Goal: Task Accomplishment & Management: Use online tool/utility

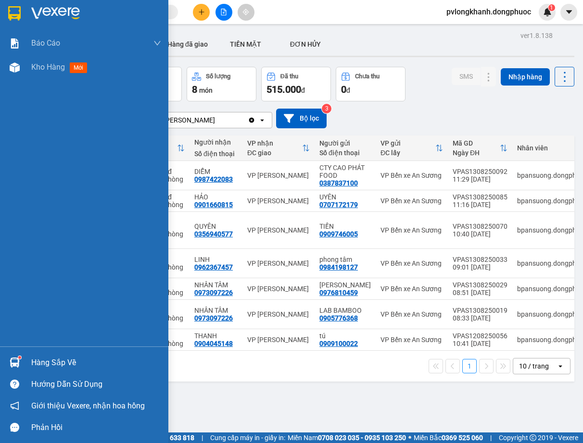
click at [38, 361] on div "Hàng sắp về" at bounding box center [96, 363] width 130 height 14
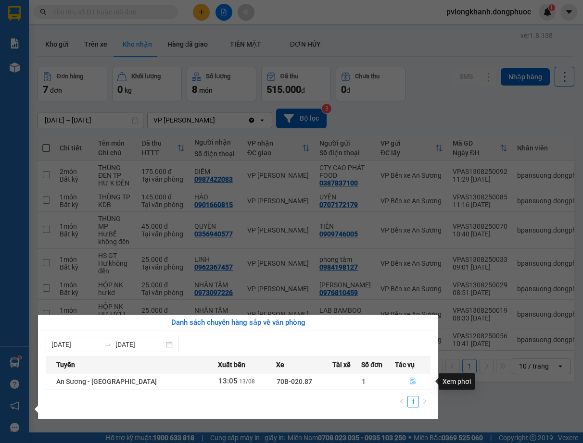
click at [409, 383] on icon "file-done" at bounding box center [412, 381] width 7 height 7
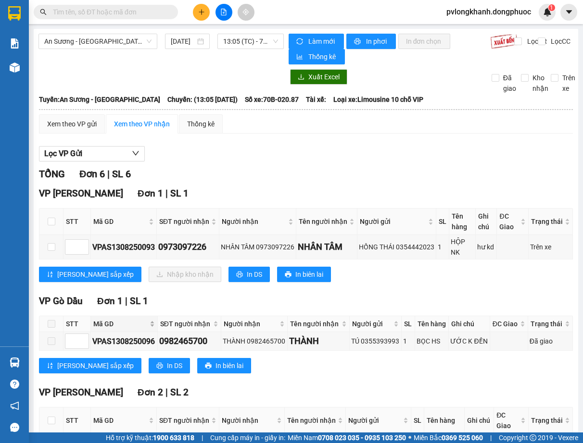
scroll to position [64, 0]
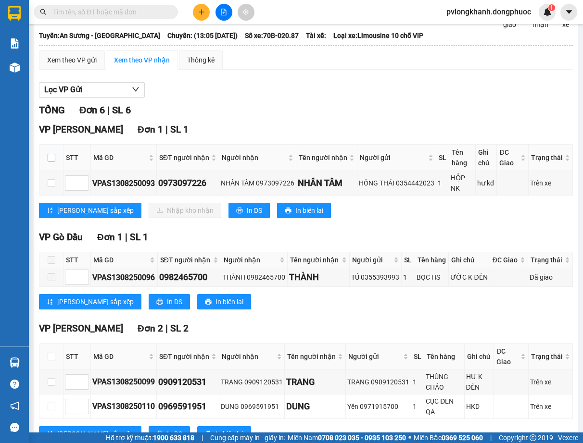
click at [54, 152] on label at bounding box center [52, 157] width 8 height 11
click at [54, 154] on input "checkbox" at bounding box center [52, 158] width 8 height 8
click at [54, 152] on label at bounding box center [52, 157] width 8 height 11
click at [54, 154] on input "checkbox" at bounding box center [52, 158] width 8 height 8
checkbox input "false"
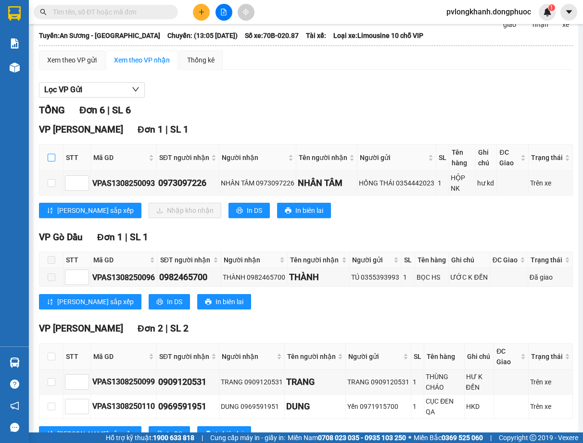
checkbox input "false"
click at [48, 161] on input "checkbox" at bounding box center [52, 158] width 8 height 8
checkbox input "true"
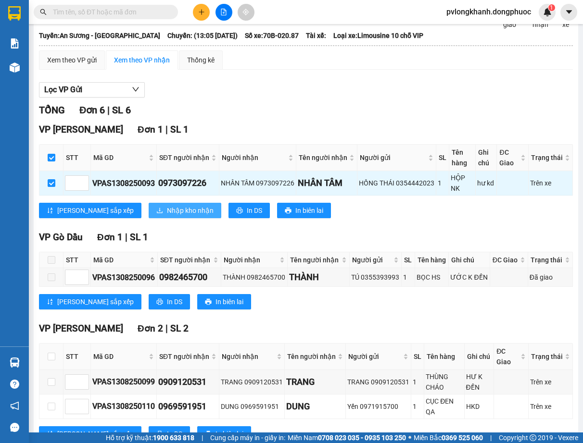
click at [167, 212] on span "Nhập kho nhận" at bounding box center [190, 210] width 47 height 11
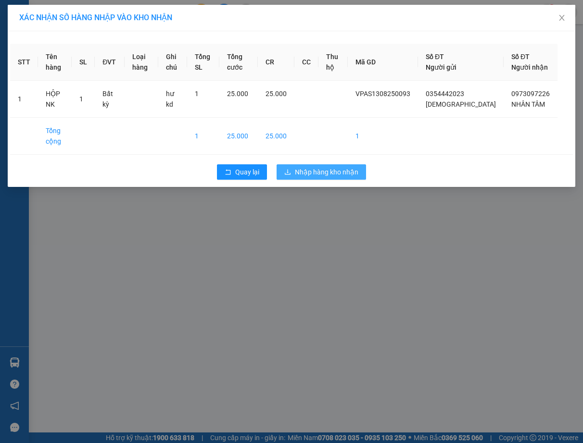
click at [314, 177] on span "Nhập hàng kho nhận" at bounding box center [326, 172] width 63 height 11
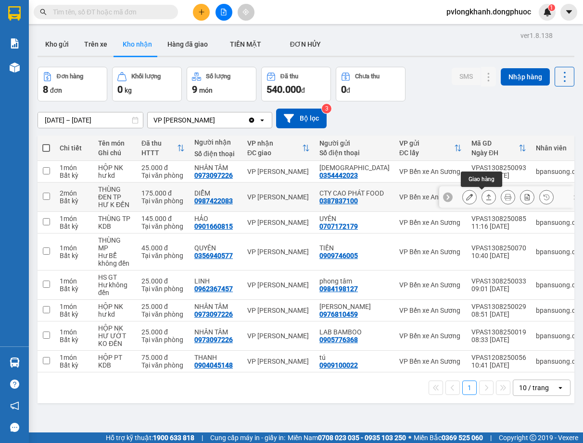
click at [482, 193] on button at bounding box center [488, 197] width 13 height 17
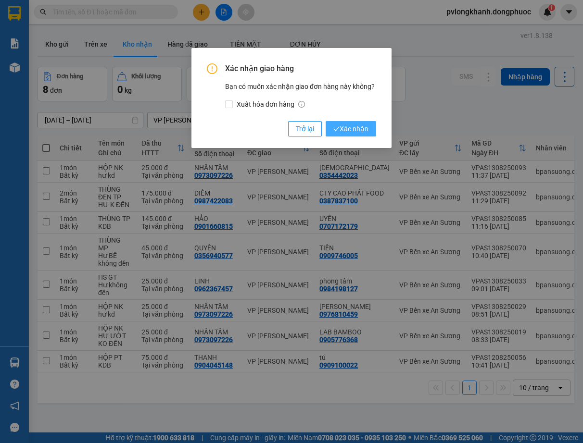
click at [358, 124] on span "Xác nhận" at bounding box center [350, 129] width 35 height 11
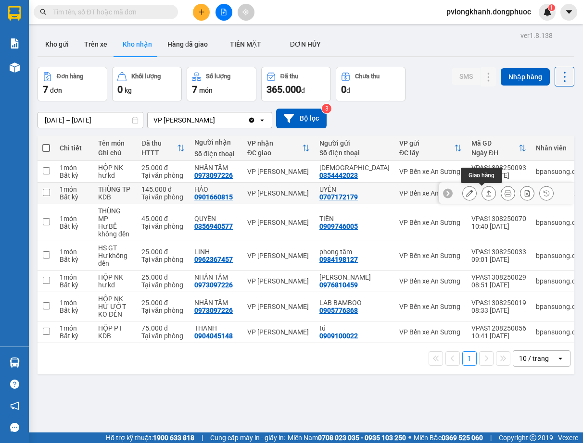
click at [485, 191] on icon at bounding box center [488, 193] width 7 height 7
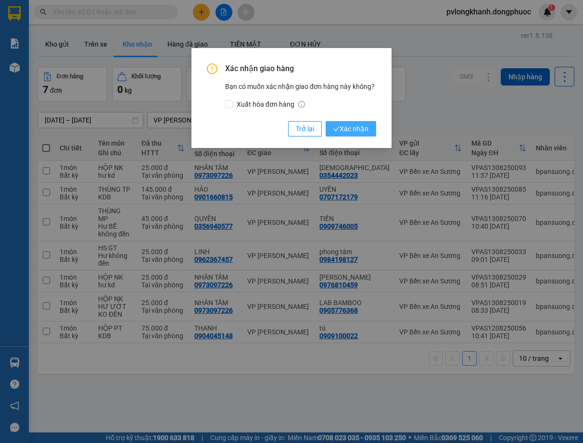
click at [351, 126] on span "Xác nhận" at bounding box center [350, 129] width 35 height 11
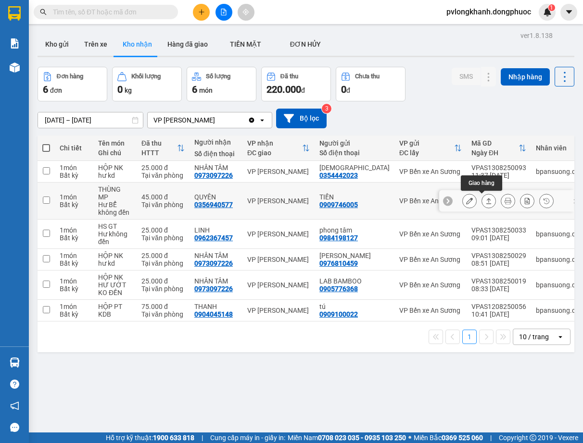
click at [485, 198] on icon at bounding box center [488, 201] width 7 height 7
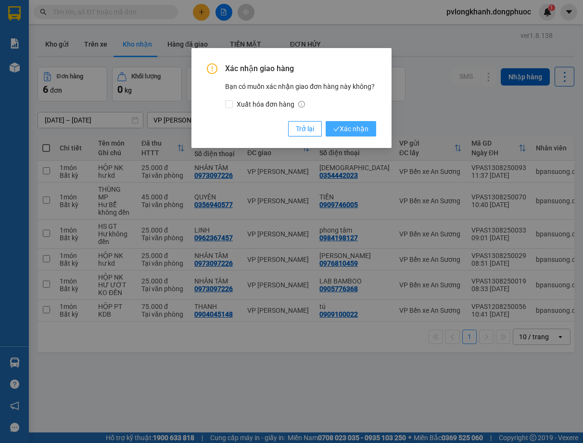
click at [361, 127] on span "Xác nhận" at bounding box center [350, 129] width 35 height 11
click at [361, 127] on div "Xác nhận giao hàng Bạn có muốn xác nhận giao đơn hàng này không? Xuất hóa đơn h…" at bounding box center [291, 99] width 169 height 73
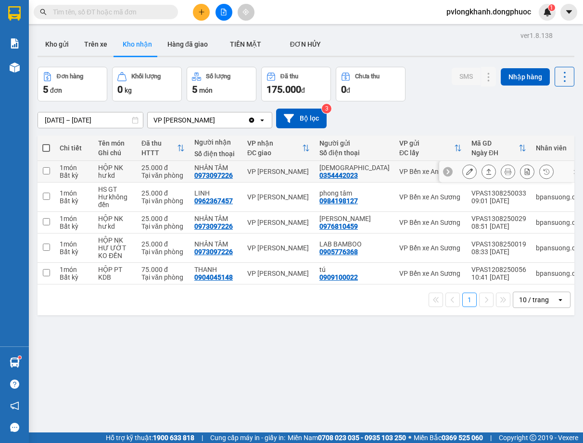
click at [89, 165] on td "1 món Bất kỳ" at bounding box center [74, 172] width 38 height 22
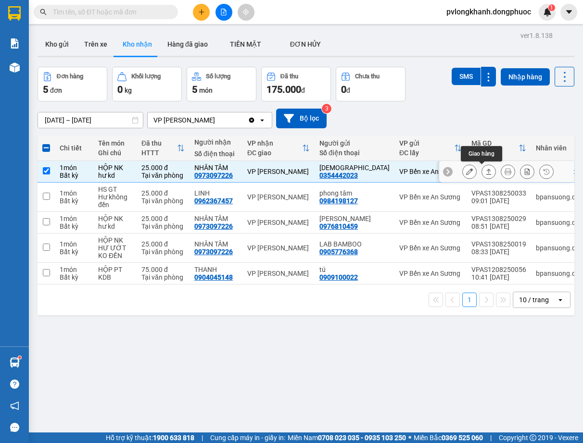
click at [482, 168] on button at bounding box center [488, 171] width 13 height 17
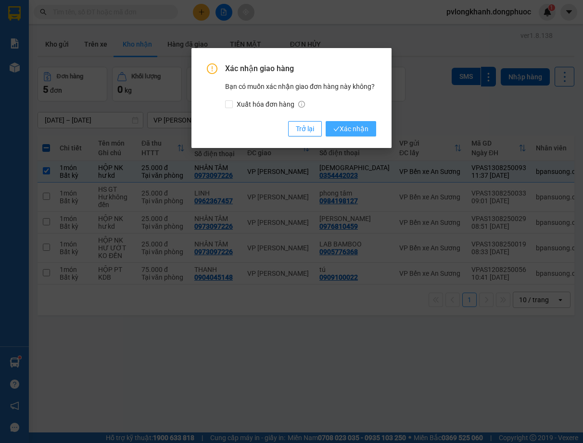
click at [340, 125] on span "Xác nhận" at bounding box center [350, 129] width 35 height 11
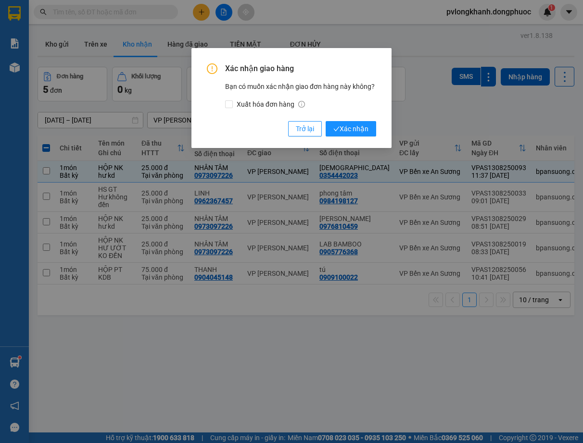
checkbox input "false"
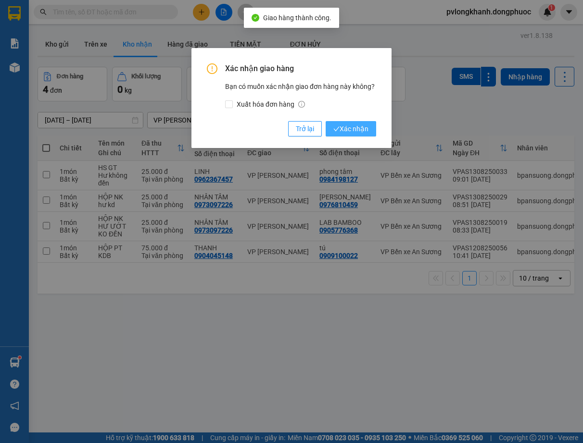
click at [354, 127] on span "Xác nhận" at bounding box center [350, 129] width 35 height 11
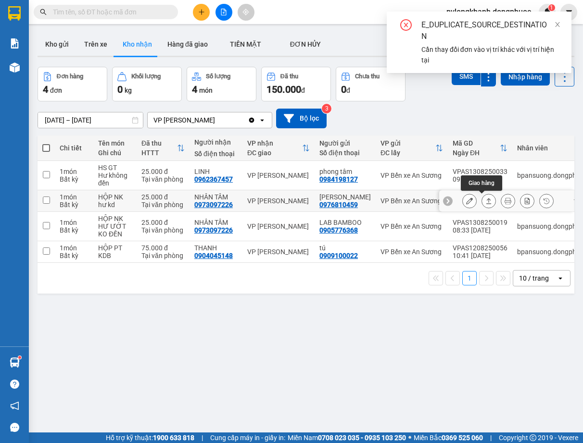
click at [482, 197] on button at bounding box center [488, 201] width 13 height 17
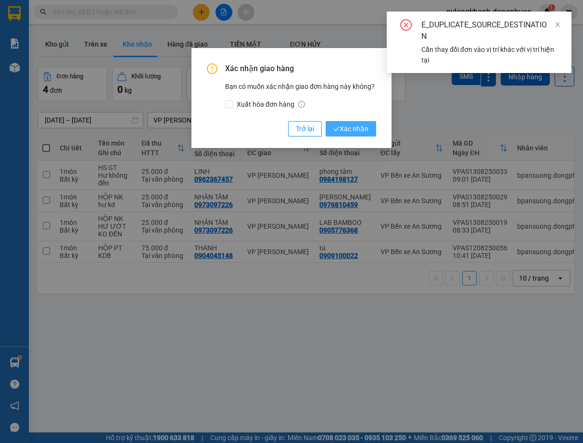
click at [355, 123] on button "Xác nhận" at bounding box center [350, 128] width 50 height 15
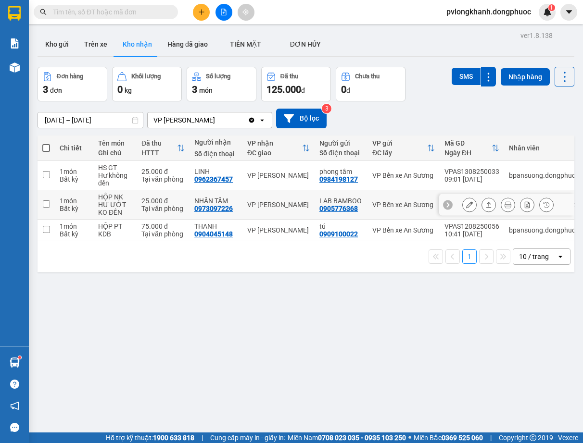
click at [482, 200] on button at bounding box center [488, 205] width 13 height 17
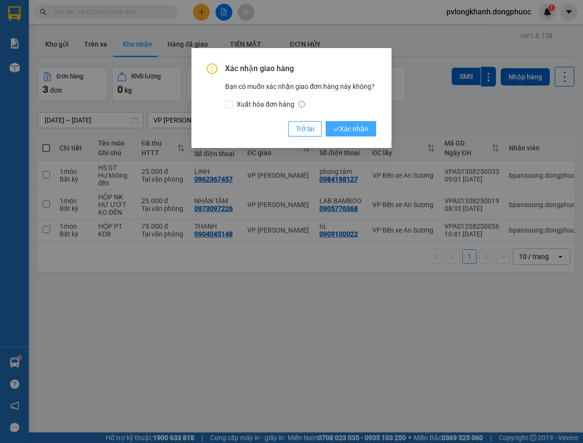
click at [350, 122] on button "Xác nhận" at bounding box center [350, 128] width 50 height 15
